Goal: Task Accomplishment & Management: Use online tool/utility

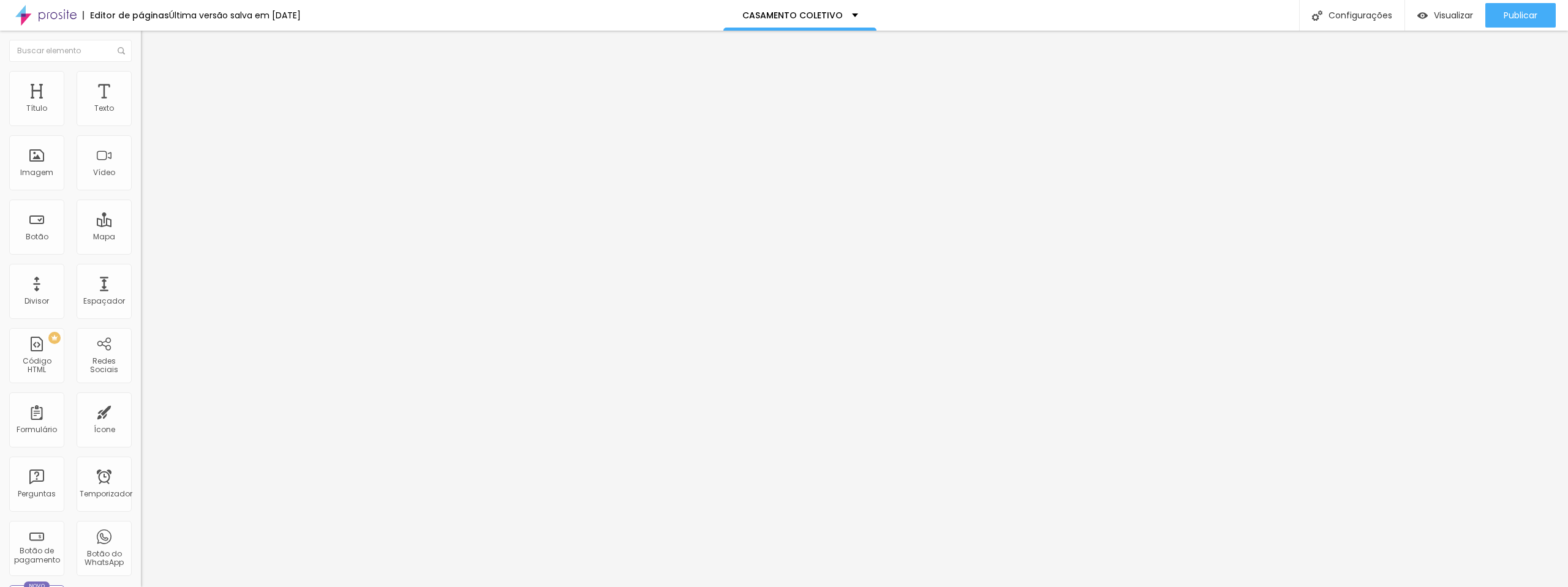
click at [141, 80] on li "Estilo" at bounding box center [211, 77] width 141 height 12
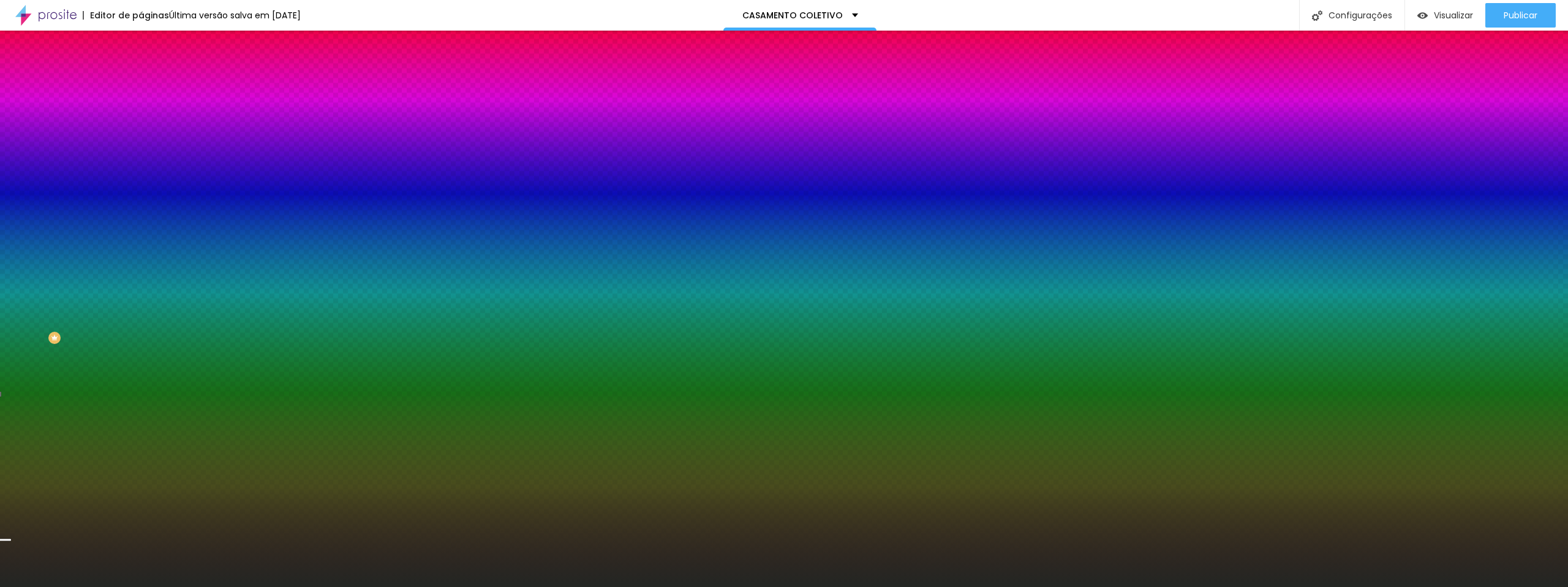
click at [141, 167] on div at bounding box center [211, 167] width 141 height 0
drag, startPoint x: 123, startPoint y: 304, endPoint x: 132, endPoint y: 284, distance: 21.9
click at [141, 254] on div "Imagem de fundo Trocar imagem Efeito da Imagem Paralaxe Nenhum Parallax Cor de …" at bounding box center [211, 175] width 141 height 159
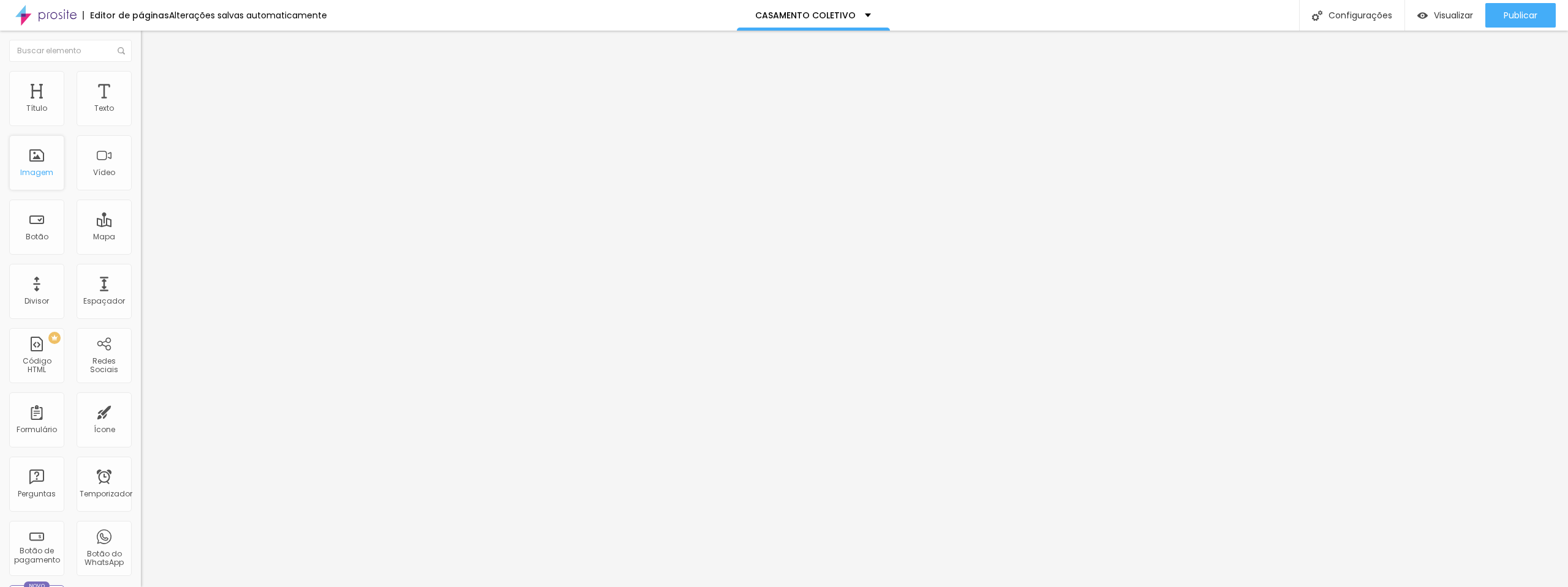
click at [42, 160] on div "Imagem" at bounding box center [37, 163] width 55 height 55
click at [148, 106] on font "Trocar imagem" at bounding box center [178, 100] width 60 height 11
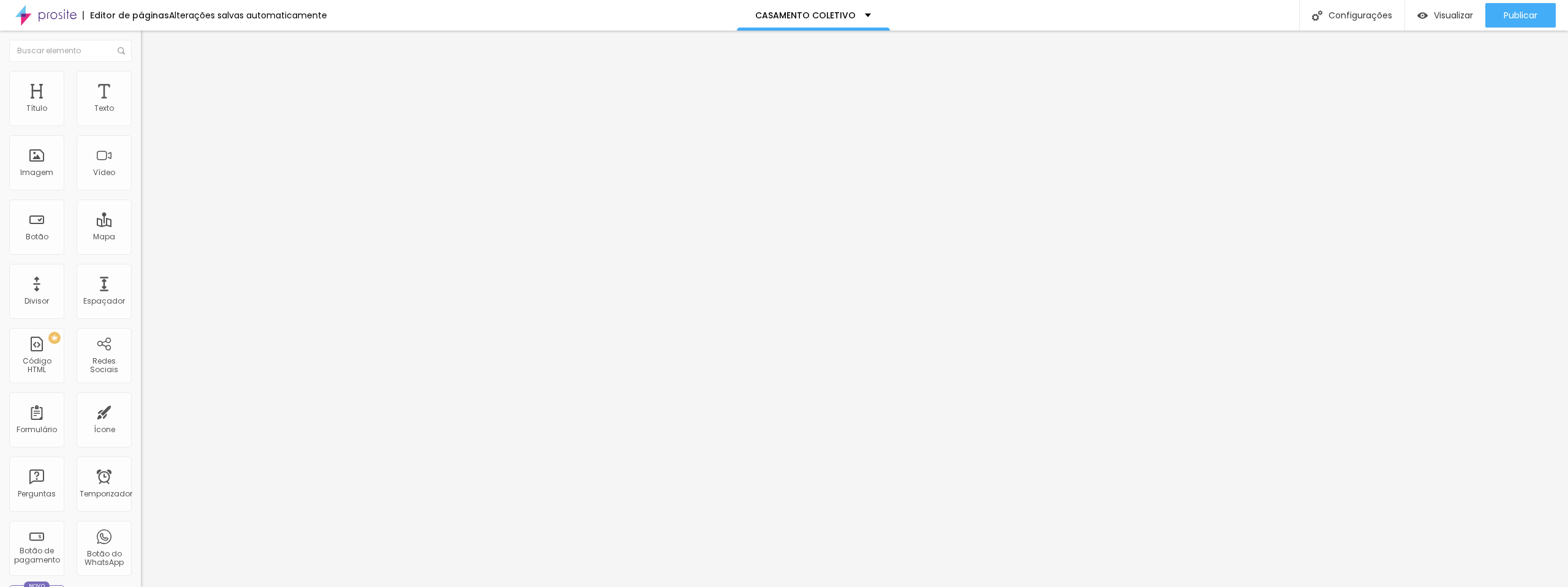
click at [141, 224] on div "Proporção 1:1 Quadrado Cinema 16:9 Padrão 4:3 Quadrado 1:1 Original" at bounding box center [211, 200] width 141 height 48
click at [141, 191] on font "1:1 Quadrado" at bounding box center [165, 186] width 48 height 11
click at [141, 225] on font "Original" at bounding box center [155, 220] width 29 height 11
click at [148, 106] on font "Trocar imagem" at bounding box center [178, 100] width 60 height 11
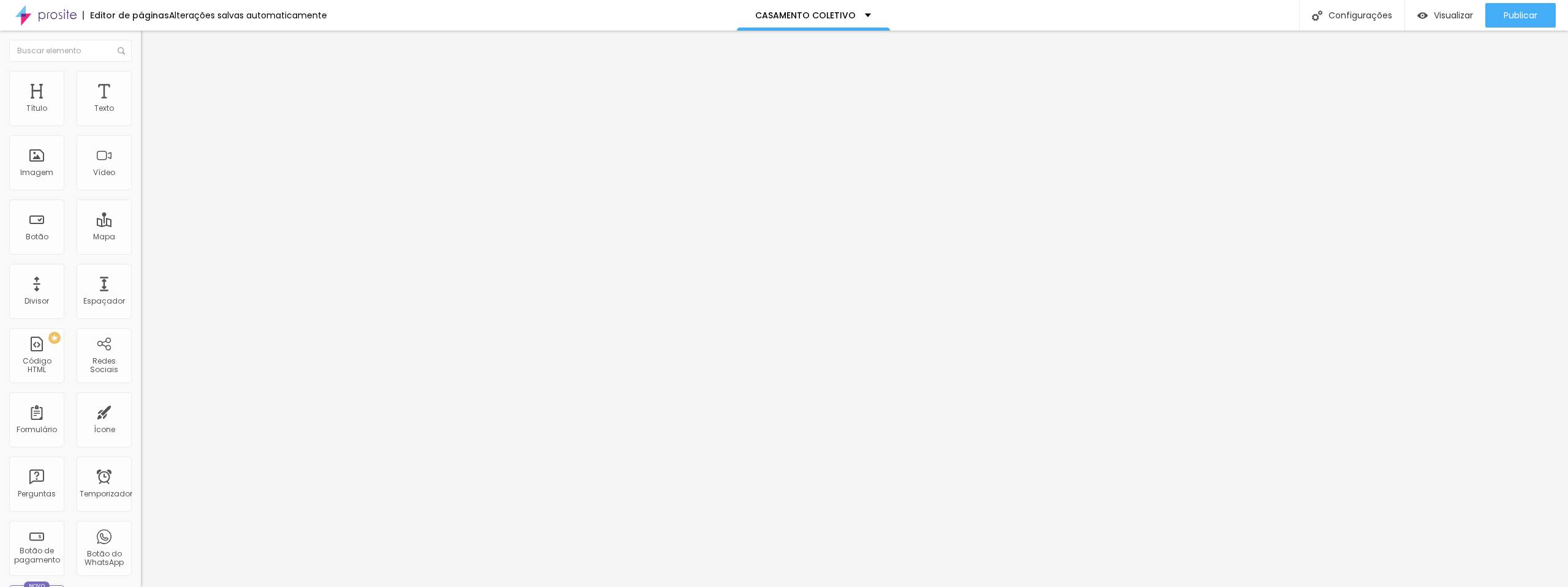
click at [141, 191] on span "1:1 Quadrado" at bounding box center [165, 186] width 48 height 11
click at [141, 225] on font "Original" at bounding box center [155, 220] width 29 height 11
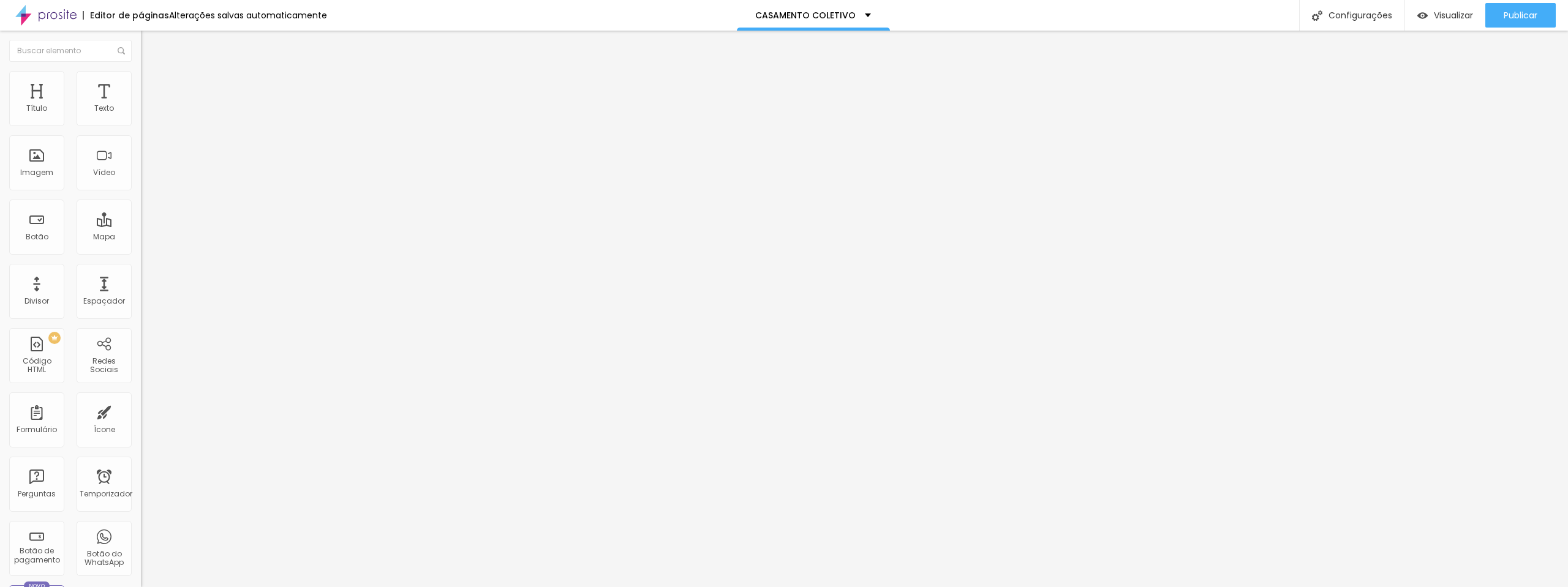
click at [141, 191] on font "1:1 Quadrado" at bounding box center [165, 186] width 48 height 11
click at [141, 206] on span "Padrão" at bounding box center [155, 201] width 28 height 11
click at [141, 191] on font "Original" at bounding box center [155, 186] width 29 height 11
click at [141, 206] on span "Padrão" at bounding box center [155, 201] width 28 height 11
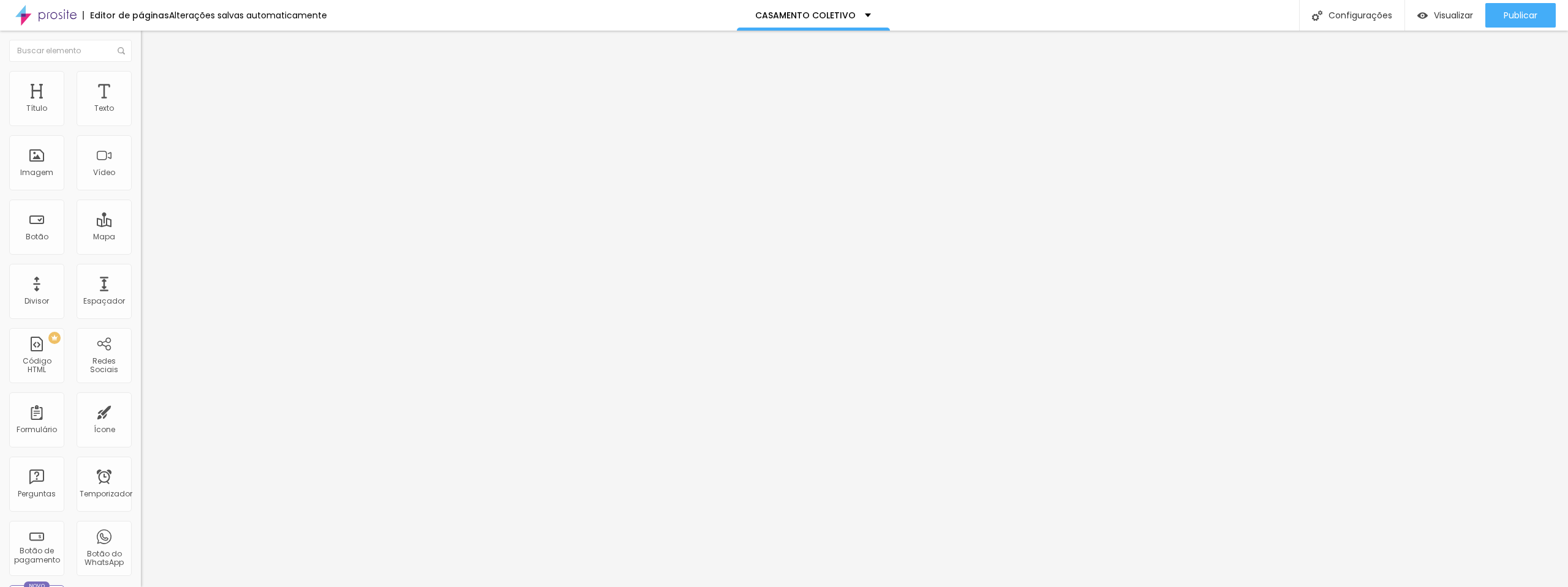
click at [148, 106] on font "Trocar imagem" at bounding box center [178, 100] width 60 height 11
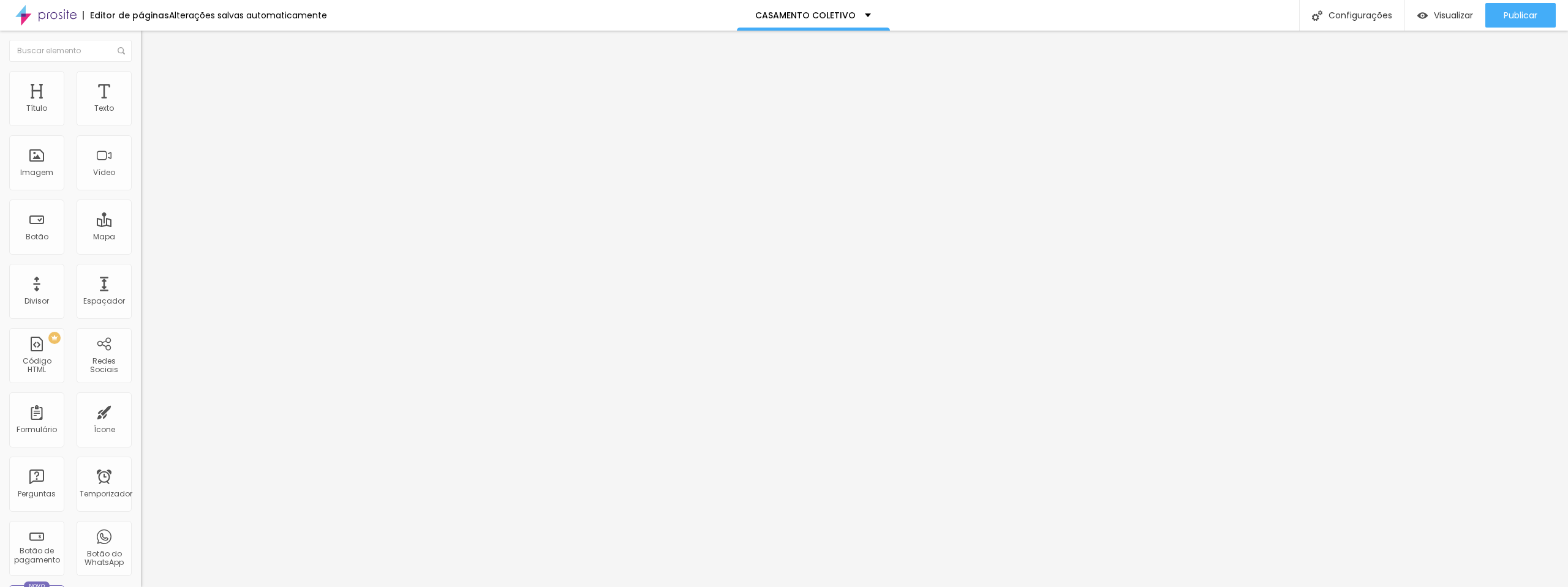
click at [141, 224] on div "Proporção 1:1 Quadrado Cinema 16:9 Padrão 4:3 Quadrado 1:1 Original" at bounding box center [211, 200] width 141 height 48
click at [141, 191] on font "1:1 Quadrado" at bounding box center [165, 186] width 48 height 11
click at [141, 206] on span "Padrão" at bounding box center [155, 201] width 28 height 11
click at [141, 217] on div "Quadrado 1:1" at bounding box center [211, 213] width 141 height 7
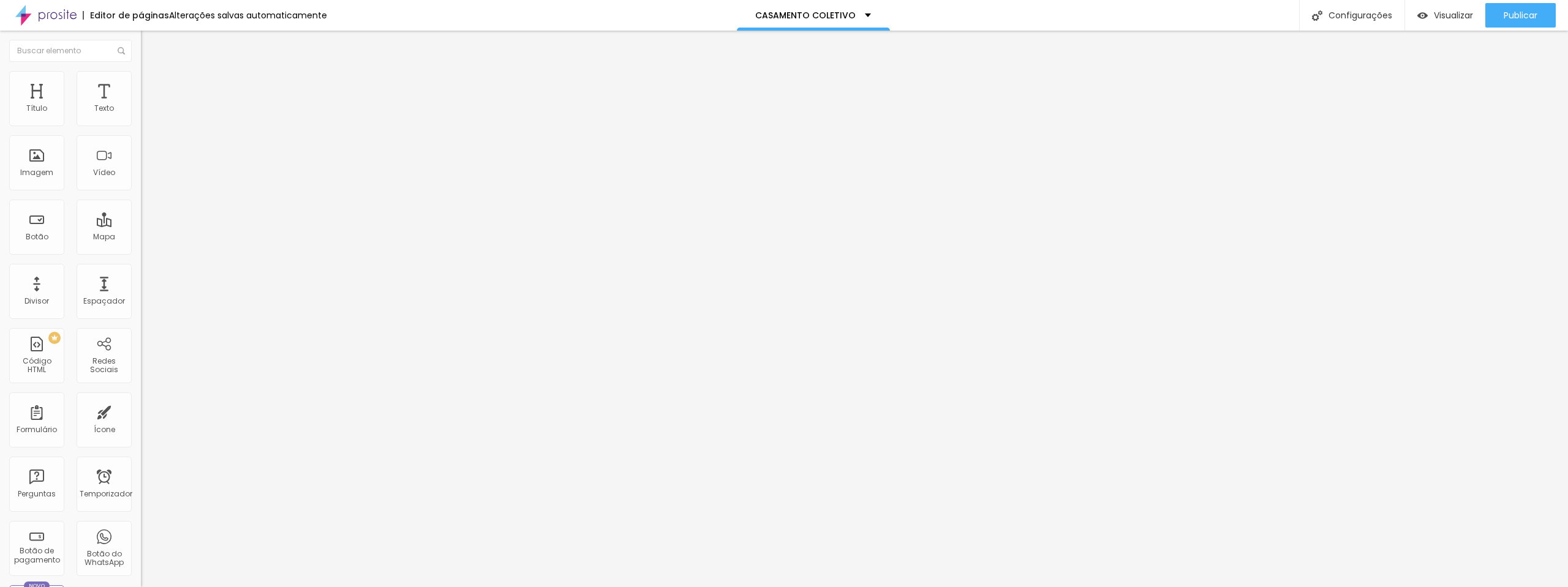
click at [141, 191] on span "1:1 Quadrado" at bounding box center [165, 186] width 48 height 11
click at [141, 225] on font "Original" at bounding box center [155, 220] width 29 height 11
click at [151, 225] on span "Original" at bounding box center [165, 220] width 29 height 11
click at [141, 213] on font "Quadrado" at bounding box center [161, 208] width 40 height 11
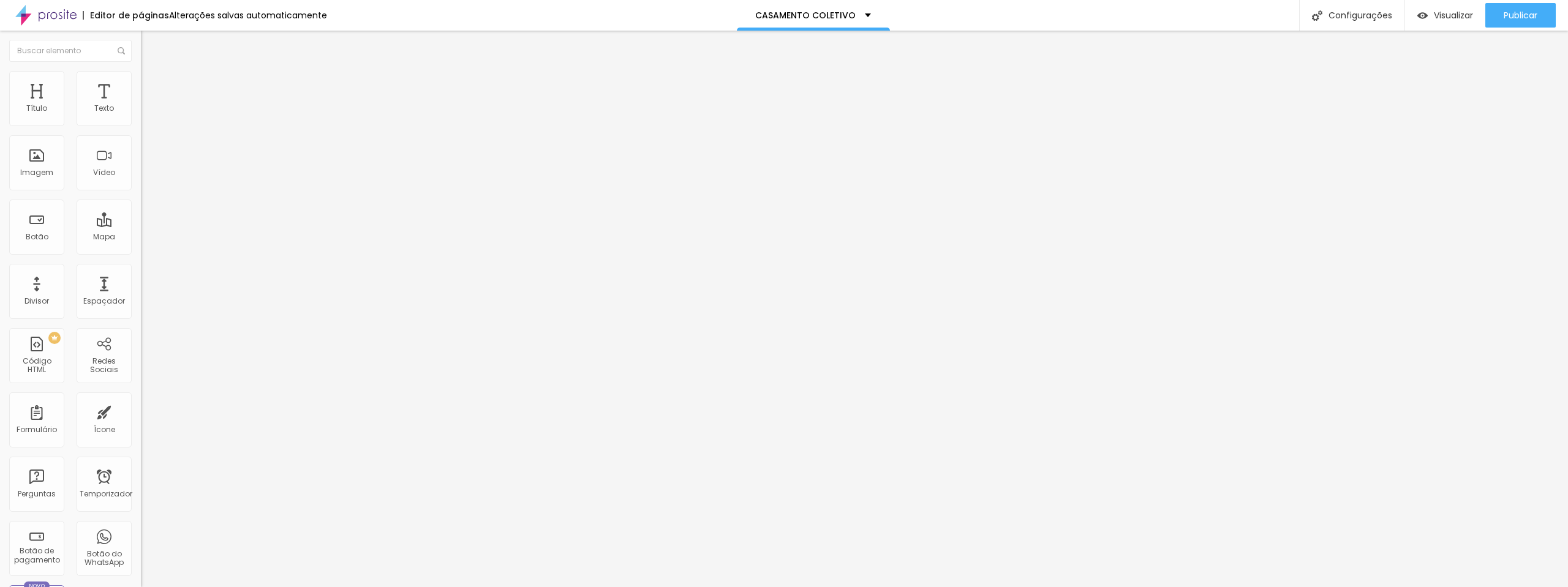
click at [141, 206] on font "Padrão" at bounding box center [155, 201] width 28 height 11
click at [148, 106] on font "Trocar imagem" at bounding box center [178, 100] width 60 height 11
click at [1460, 16] on font "Visualizar" at bounding box center [1453, 15] width 39 height 12
